Goal: Task Accomplishment & Management: Manage account settings

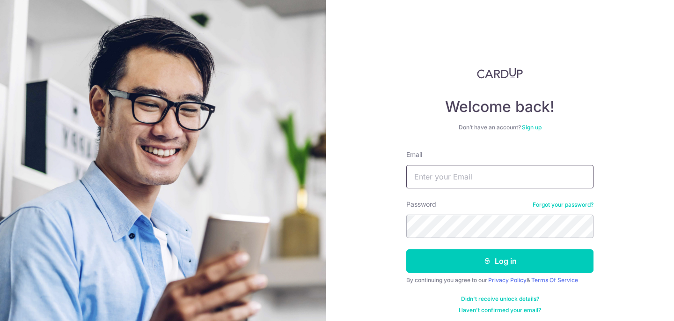
click at [435, 175] on input "Email" at bounding box center [499, 176] width 187 height 23
type input "[EMAIL_ADDRESS][DOMAIN_NAME]"
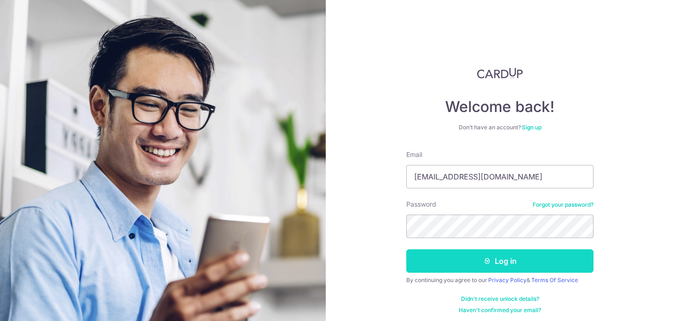
click at [483, 262] on button "Log in" at bounding box center [499, 260] width 187 height 23
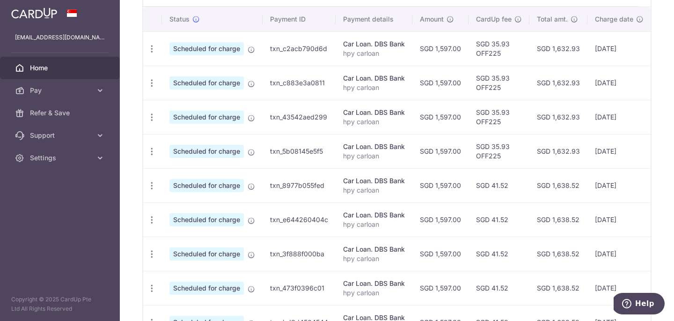
scroll to position [273, 0]
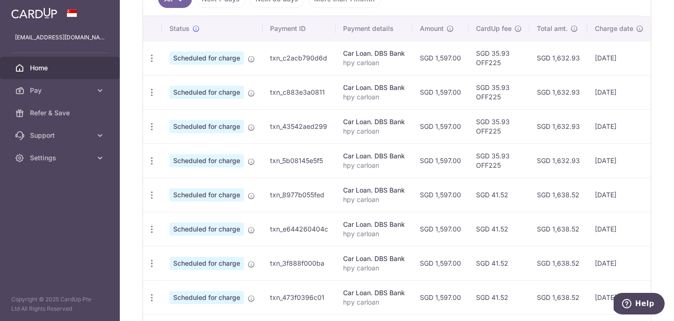
click at [597, 162] on td "[DATE]" at bounding box center [619, 160] width 64 height 34
click at [604, 172] on td "[DATE]" at bounding box center [619, 160] width 64 height 34
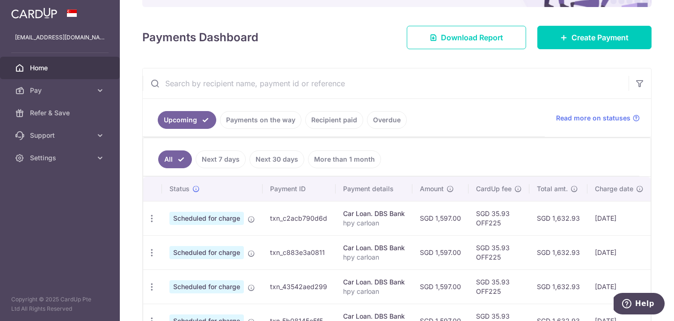
scroll to position [114, 0]
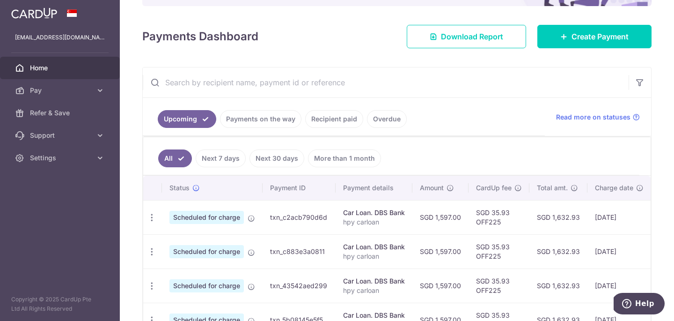
click at [346, 125] on link "Recipient paid" at bounding box center [334, 119] width 58 height 18
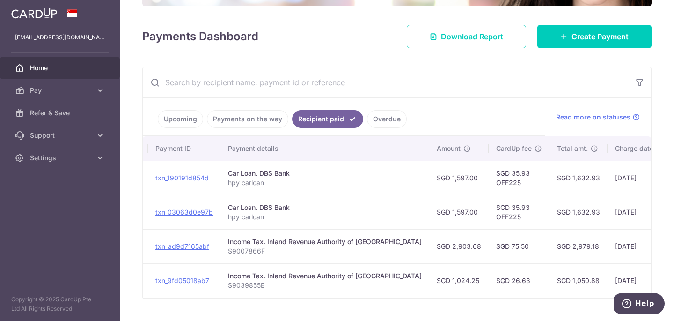
scroll to position [0, 86]
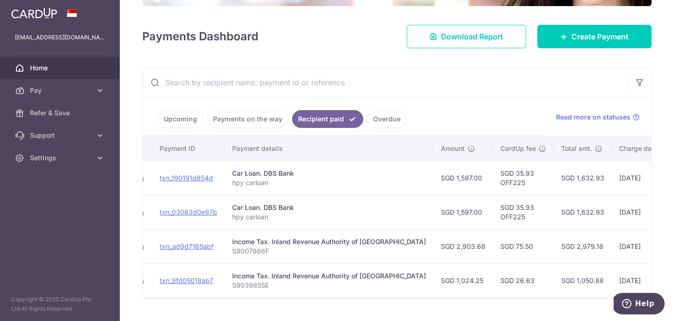
click at [389, 122] on link "Overdue" at bounding box center [387, 119] width 40 height 18
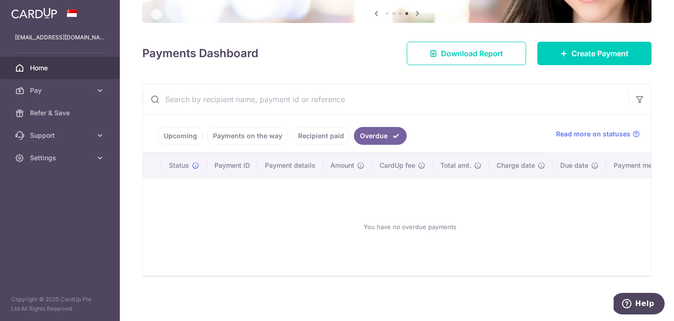
click at [271, 137] on link "Payments on the way" at bounding box center [247, 136] width 81 height 18
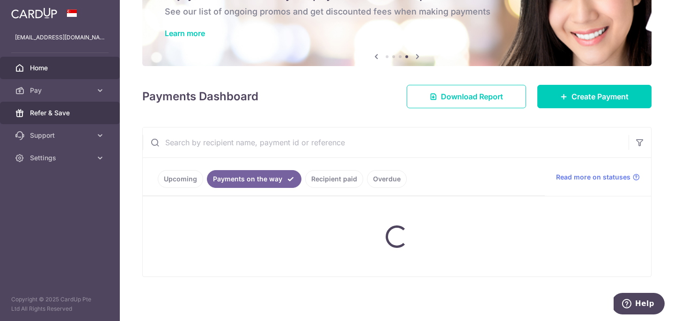
scroll to position [33, 0]
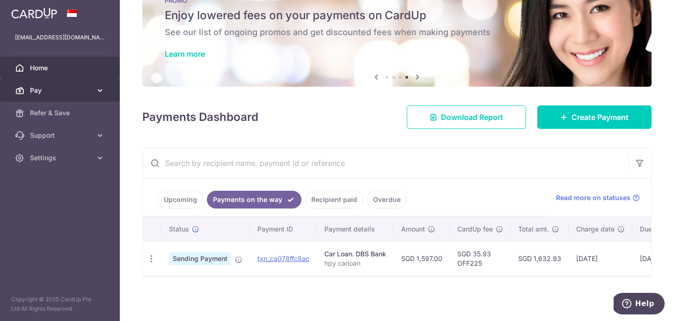
click at [84, 93] on span "Pay" at bounding box center [61, 90] width 62 height 9
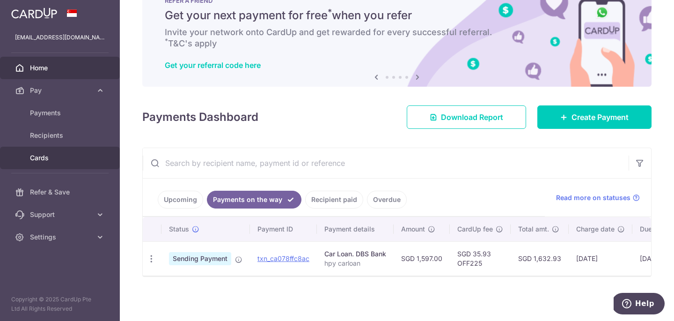
click at [59, 157] on span "Cards" at bounding box center [61, 157] width 62 height 9
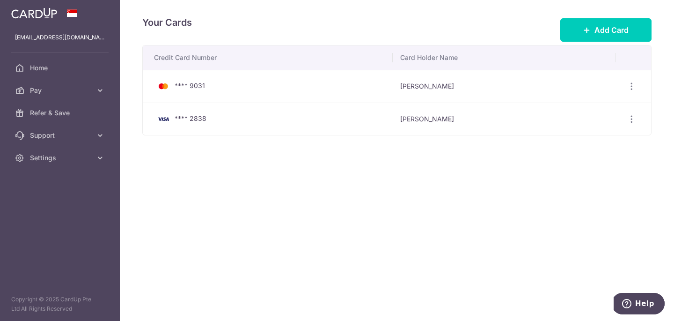
click at [321, 115] on div "**** 2838" at bounding box center [269, 118] width 231 height 11
click at [634, 116] on icon "button" at bounding box center [632, 119] width 10 height 10
click at [605, 144] on span "View/Edit" at bounding box center [600, 144] width 64 height 11
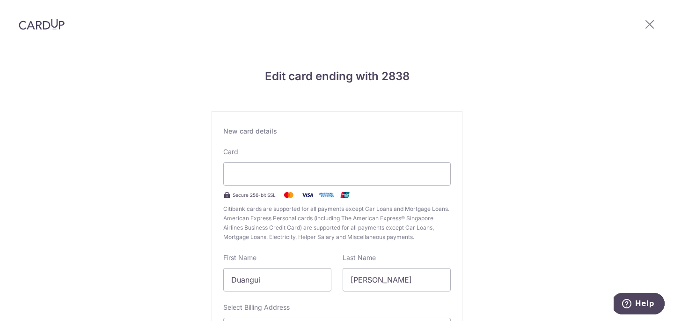
click at [659, 21] on div at bounding box center [649, 24] width 49 height 49
click at [651, 23] on icon at bounding box center [649, 24] width 11 height 12
